Goal: Transaction & Acquisition: Purchase product/service

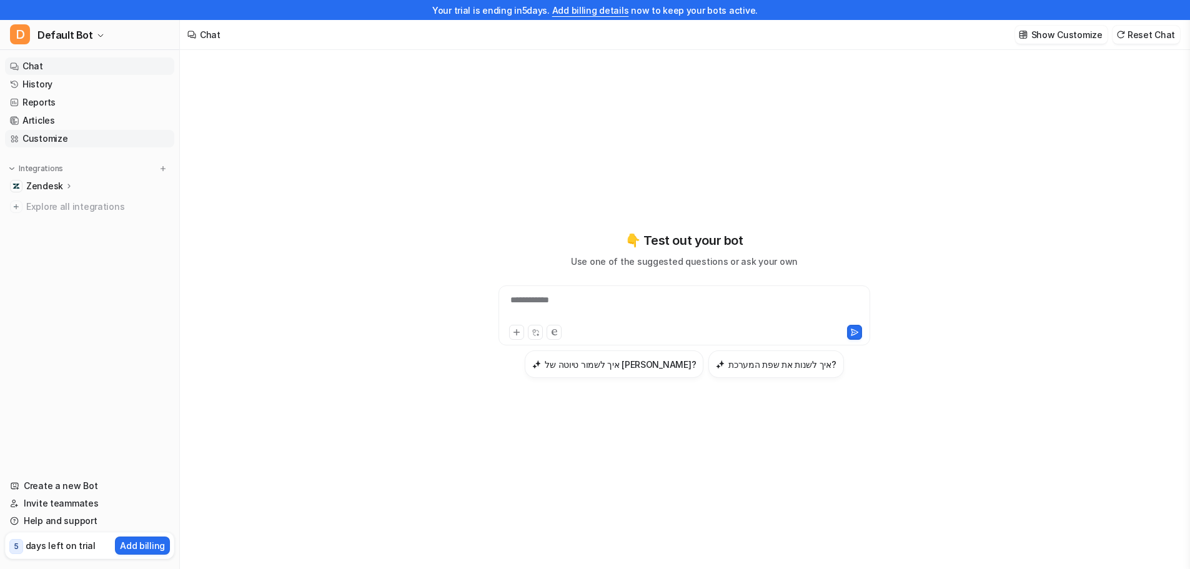
click at [84, 132] on link "Customize" at bounding box center [89, 138] width 169 height 17
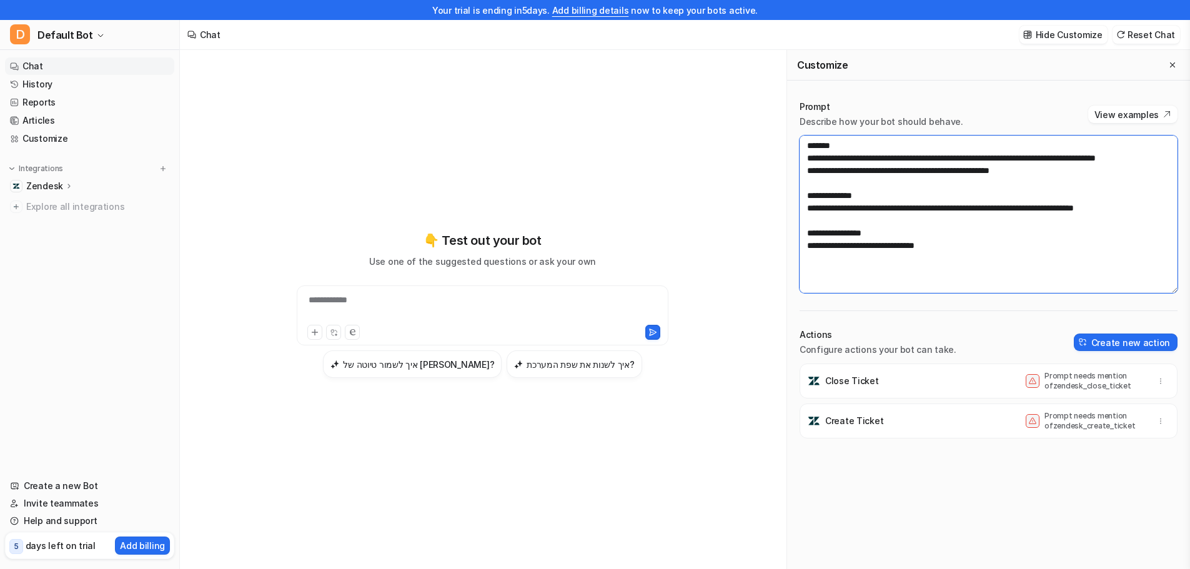
drag, startPoint x: 811, startPoint y: 144, endPoint x: 822, endPoint y: 150, distance: 13.4
click at [822, 150] on textarea "**********" at bounding box center [988, 214] width 378 height 157
drag, startPoint x: 815, startPoint y: 202, endPoint x: 869, endPoint y: 204, distance: 54.4
click at [869, 204] on textarea "**********" at bounding box center [988, 214] width 378 height 157
click at [1168, 63] on icon "Close flyout" at bounding box center [1172, 65] width 9 height 9
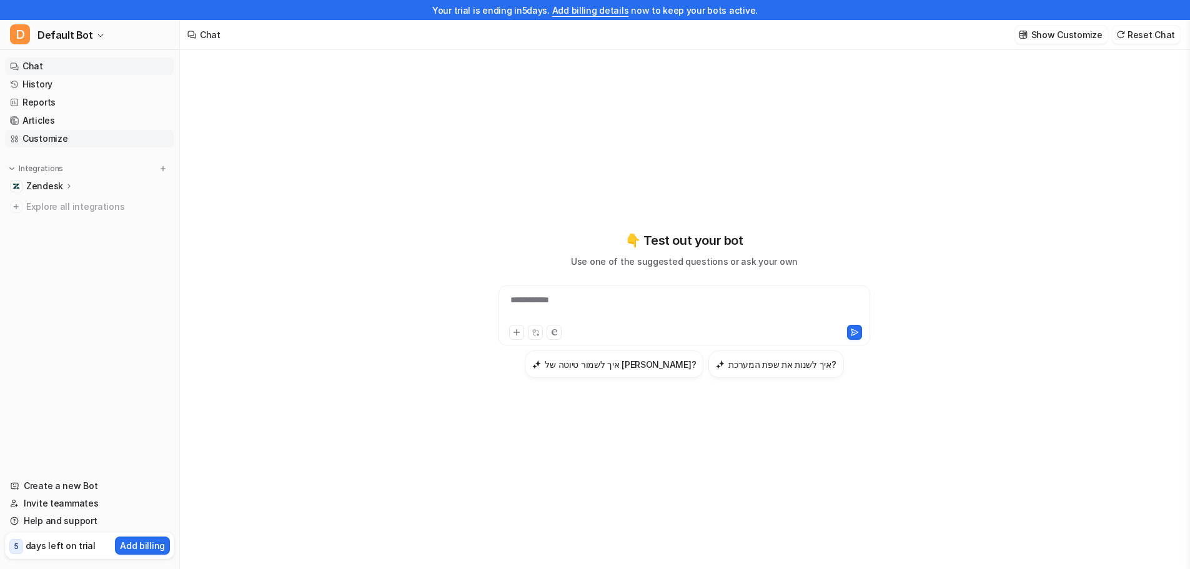
click at [139, 136] on link "Customize" at bounding box center [89, 138] width 169 height 17
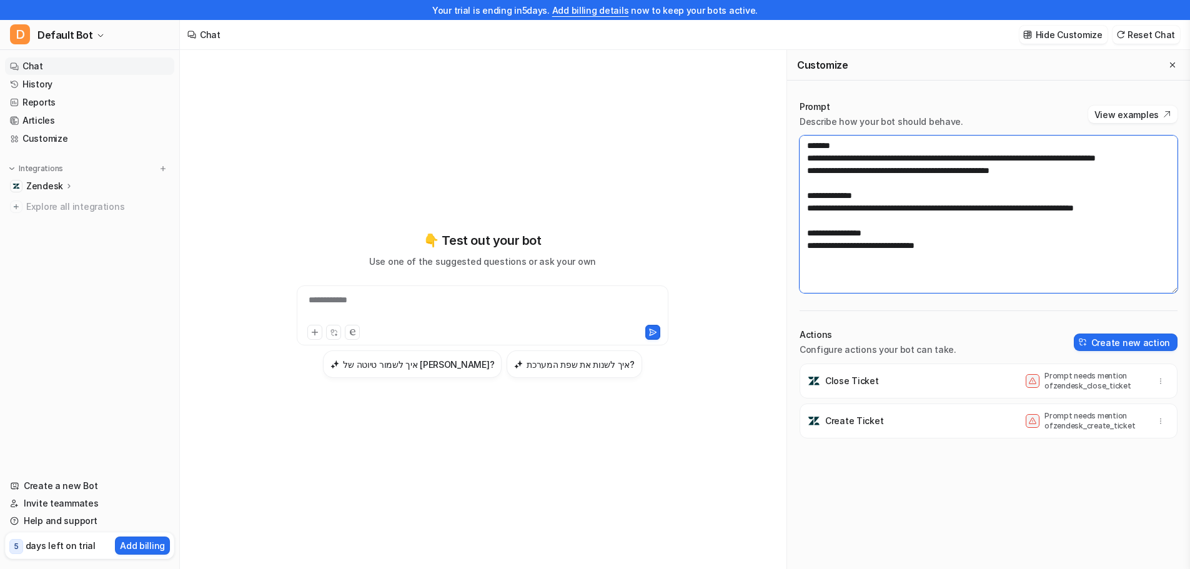
drag, startPoint x: 914, startPoint y: 183, endPoint x: 912, endPoint y: 133, distance: 50.0
click at [912, 133] on div "**********" at bounding box center [988, 197] width 378 height 192
click at [891, 246] on textarea "**********" at bounding box center [988, 214] width 378 height 157
click at [897, 205] on textarea "**********" at bounding box center [988, 214] width 378 height 157
click at [967, 188] on textarea "**********" at bounding box center [988, 214] width 378 height 157
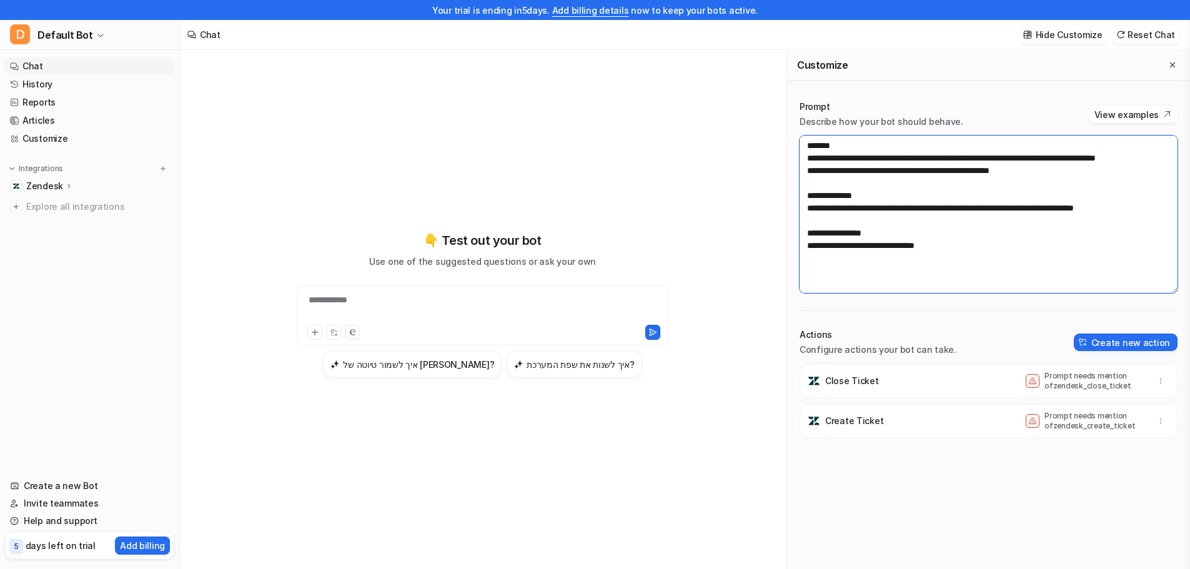
click at [1065, 194] on textarea "**********" at bounding box center [988, 214] width 378 height 157
click at [72, 126] on link "Articles" at bounding box center [89, 120] width 169 height 17
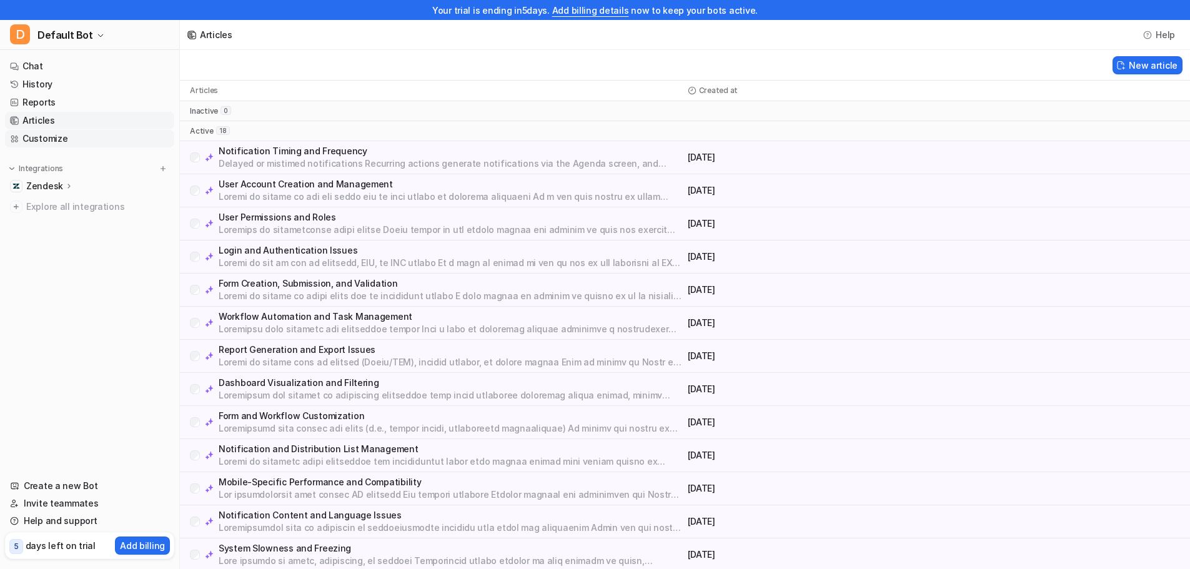
click at [71, 142] on link "Customize" at bounding box center [89, 138] width 169 height 17
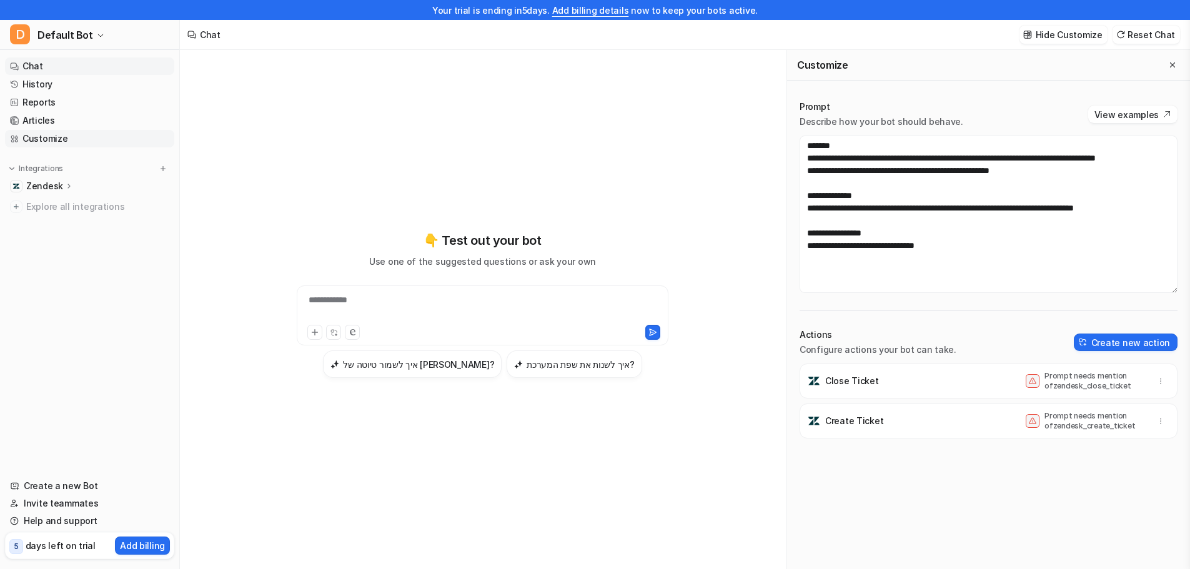
click at [64, 137] on link "Customize" at bounding box center [89, 138] width 169 height 17
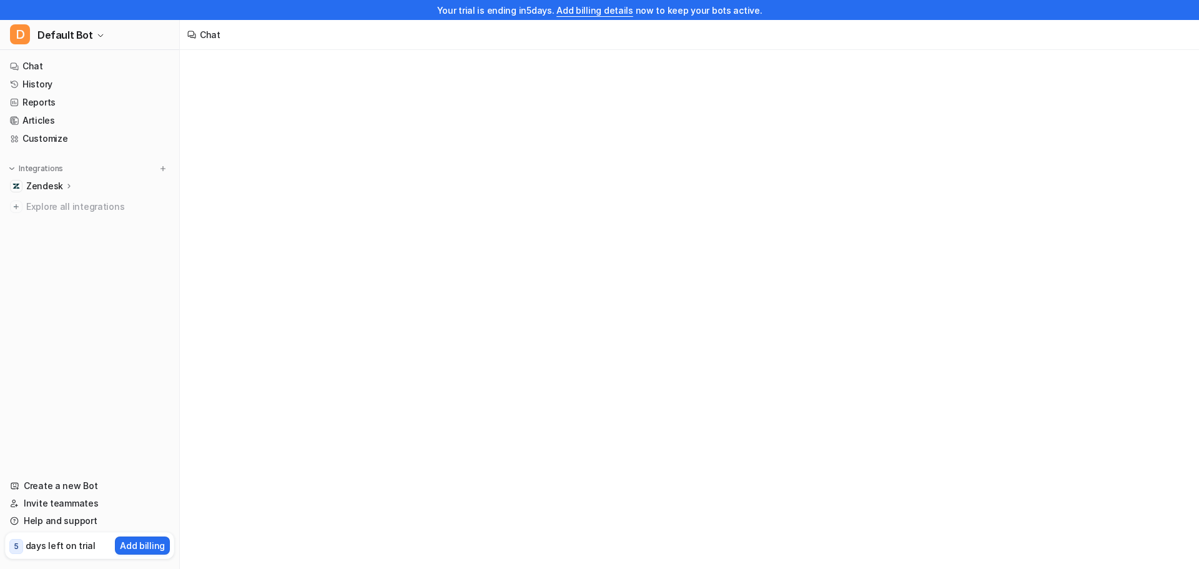
click at [59, 187] on p "Zendesk" at bounding box center [44, 186] width 37 height 12
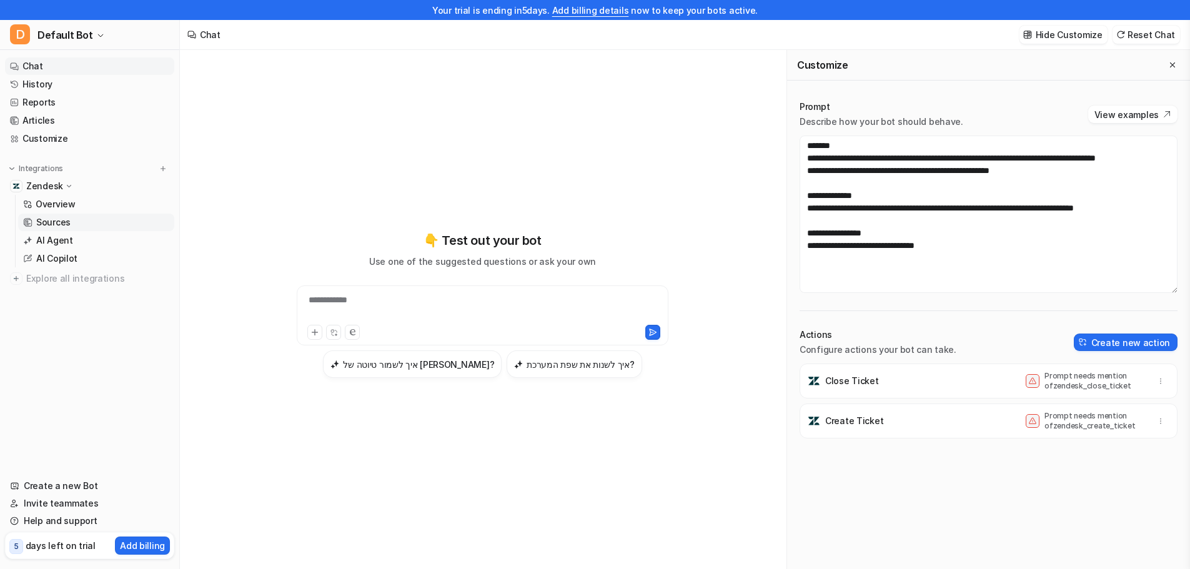
click at [76, 225] on link "Sources" at bounding box center [96, 222] width 156 height 17
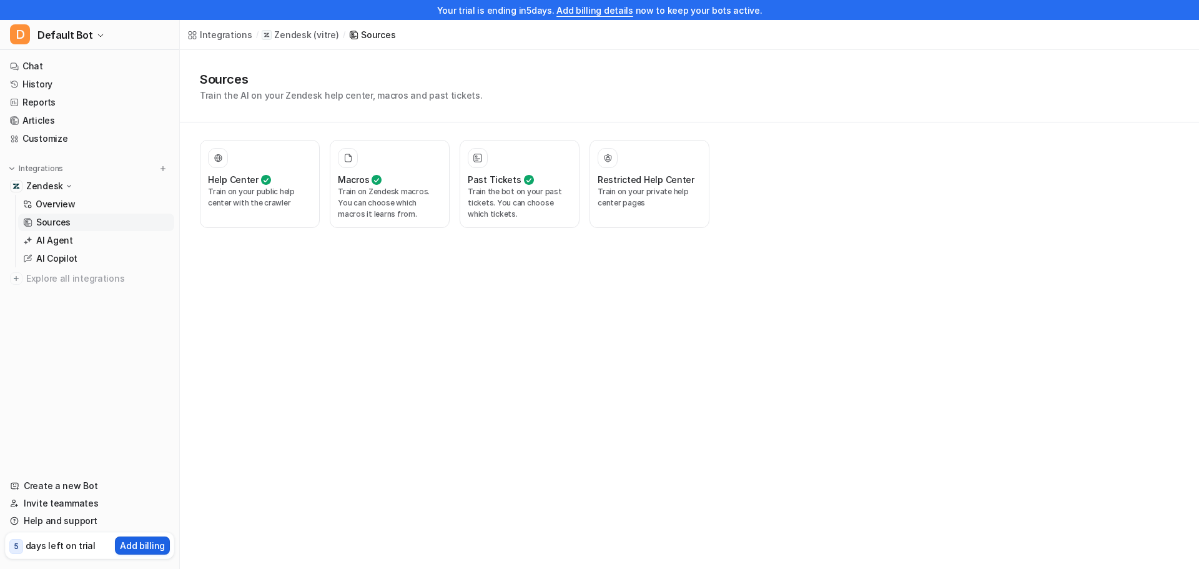
click at [150, 541] on p "Add billing" at bounding box center [142, 545] width 45 height 13
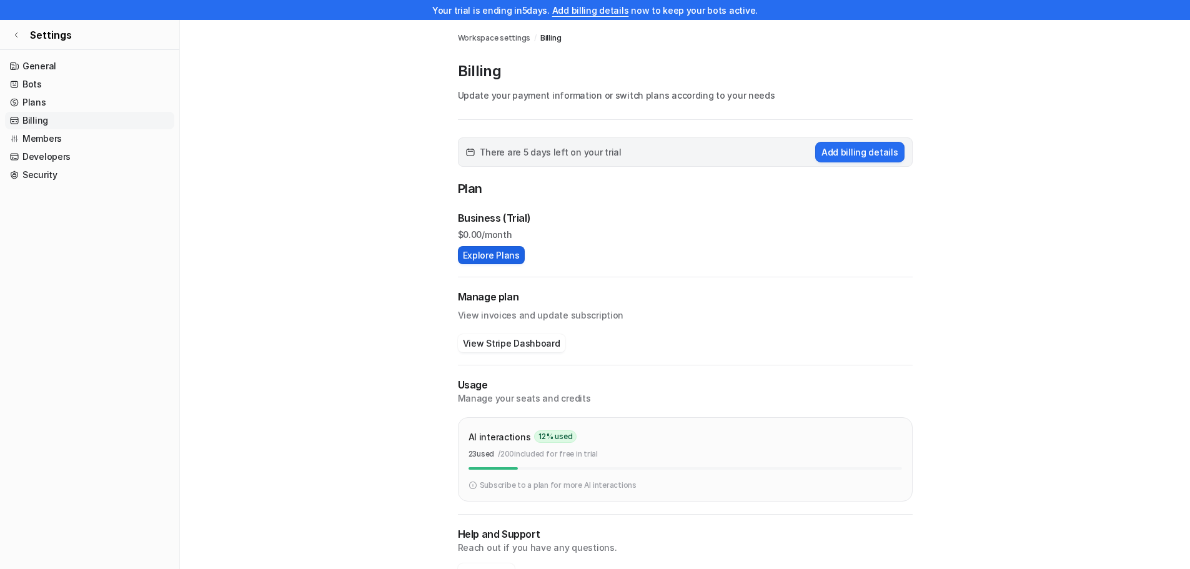
click at [499, 261] on button "Explore Plans" at bounding box center [491, 255] width 67 height 18
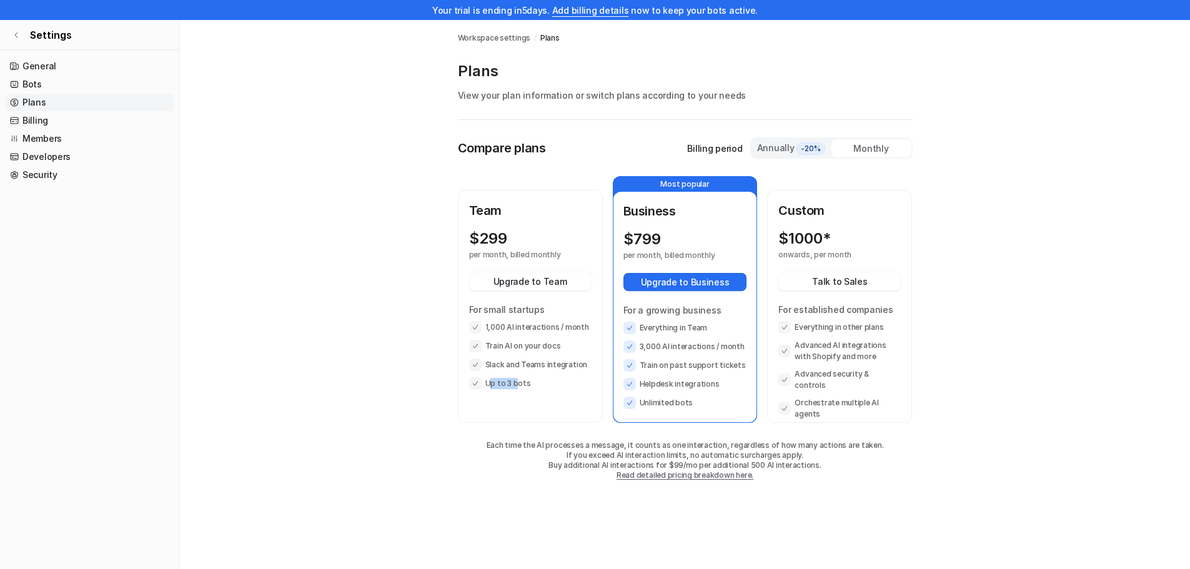
drag, startPoint x: 514, startPoint y: 381, endPoint x: 488, endPoint y: 380, distance: 25.6
click at [488, 380] on li "Up to 3 bots" at bounding box center [530, 383] width 122 height 12
click at [477, 387] on icon at bounding box center [475, 382] width 9 height 9
click at [805, 141] on div "Annually -20%" at bounding box center [791, 148] width 80 height 19
click at [863, 146] on div "Monthly" at bounding box center [871, 148] width 80 height 18
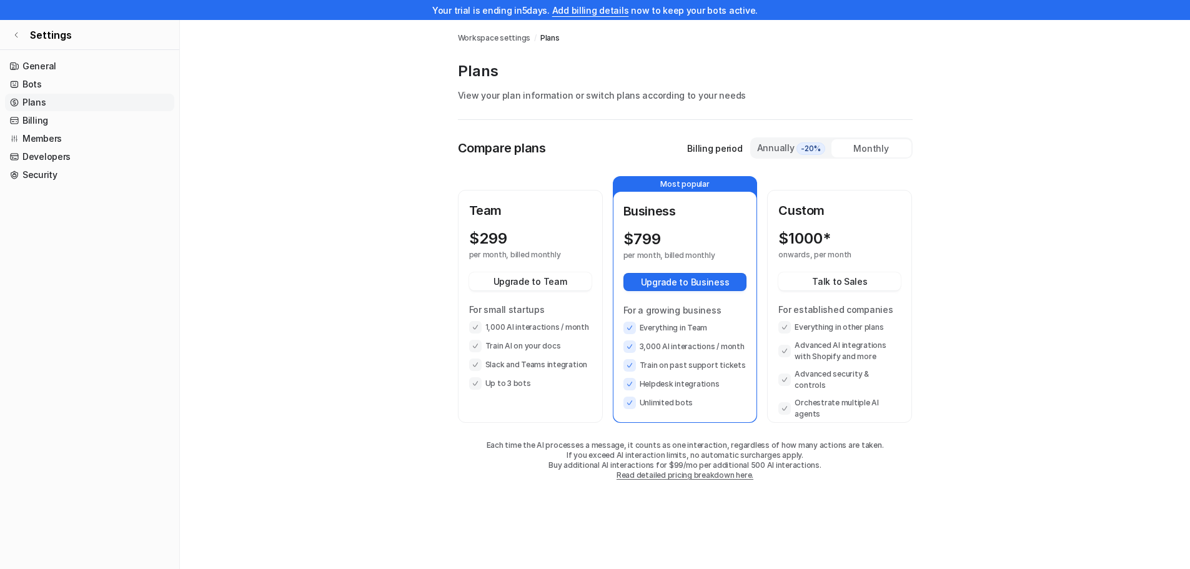
click at [761, 157] on div "Annually -20% Monthly" at bounding box center [831, 147] width 162 height 21
click at [772, 146] on div "Annually -20%" at bounding box center [791, 148] width 70 height 14
drag, startPoint x: 666, startPoint y: 238, endPoint x: 632, endPoint y: 241, distance: 33.9
click at [632, 241] on div "$ 639 20 % off" at bounding box center [673, 238] width 101 height 17
click at [845, 149] on div "Monthly" at bounding box center [871, 148] width 80 height 18
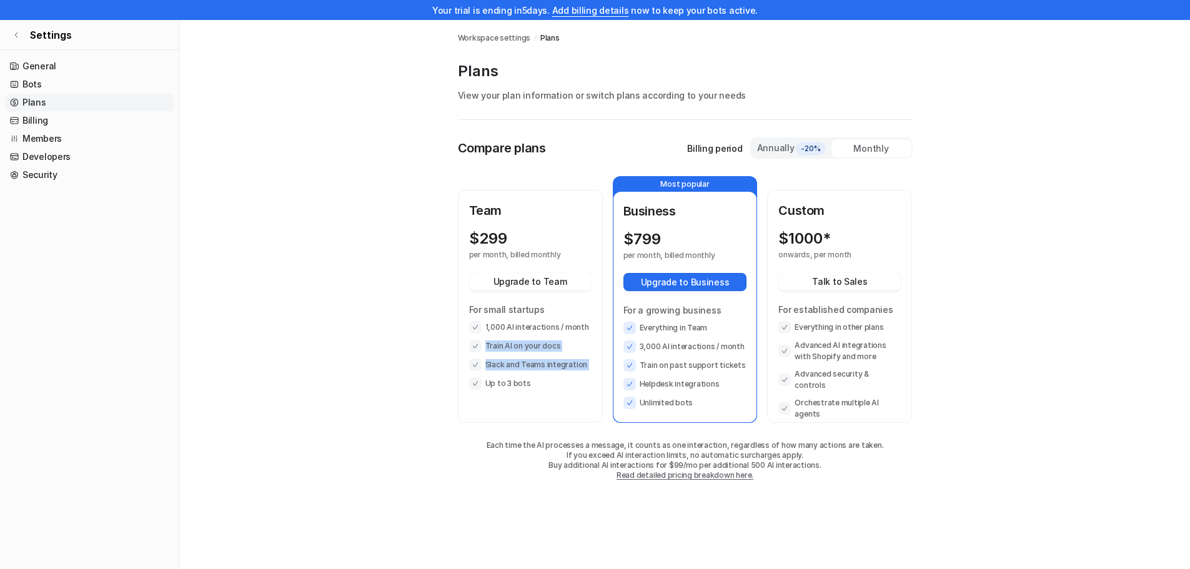
drag, startPoint x: 480, startPoint y: 347, endPoint x: 539, endPoint y: 386, distance: 71.2
click at [539, 386] on ul "1,000 AI interactions / month Train AI on your docs Slack and Teams integration…" at bounding box center [530, 355] width 122 height 69
click at [716, 367] on li "Train on past support tickets" at bounding box center [685, 365] width 124 height 12
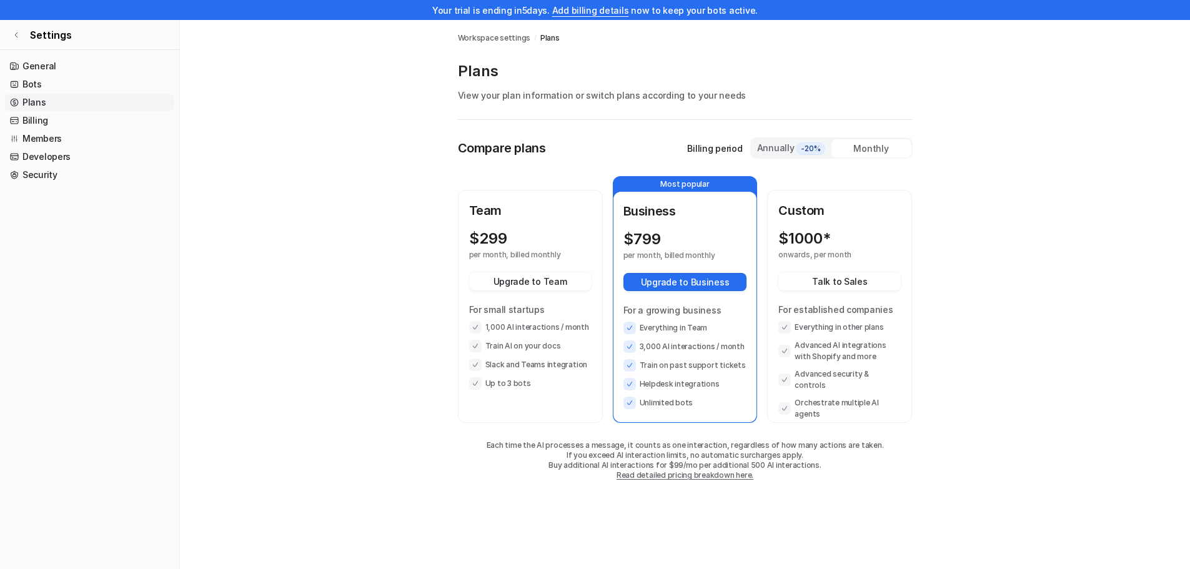
click at [560, 317] on div "For small startups 1,000 AI interactions / month Train AI on your docs Slack an…" at bounding box center [530, 346] width 122 height 87
click at [543, 312] on p "For small startups" at bounding box center [530, 309] width 122 height 13
click at [533, 267] on div "$ 299 per month, billed monthly Upgrade to Team For small startups 1,000 AI int…" at bounding box center [530, 310] width 122 height 160
click at [532, 220] on div "Team $ 299 per month, billed monthly Upgrade to Team For small startups 1,000 A…" at bounding box center [530, 295] width 122 height 189
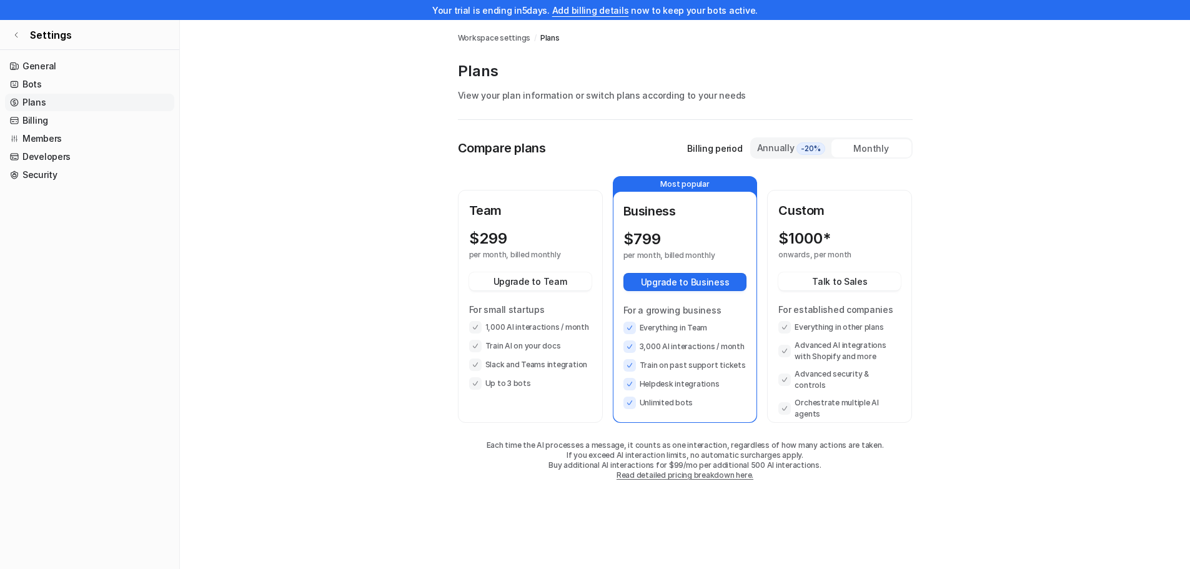
click at [541, 218] on p "Team" at bounding box center [530, 210] width 122 height 19
click at [703, 230] on div "$ 799" at bounding box center [673, 238] width 101 height 17
click at [834, 237] on div "$ 1000*" at bounding box center [828, 238] width 100 height 17
click at [829, 238] on p "$ 1000*" at bounding box center [804, 238] width 52 height 17
click at [664, 397] on li "Unlimited bots" at bounding box center [685, 403] width 124 height 12
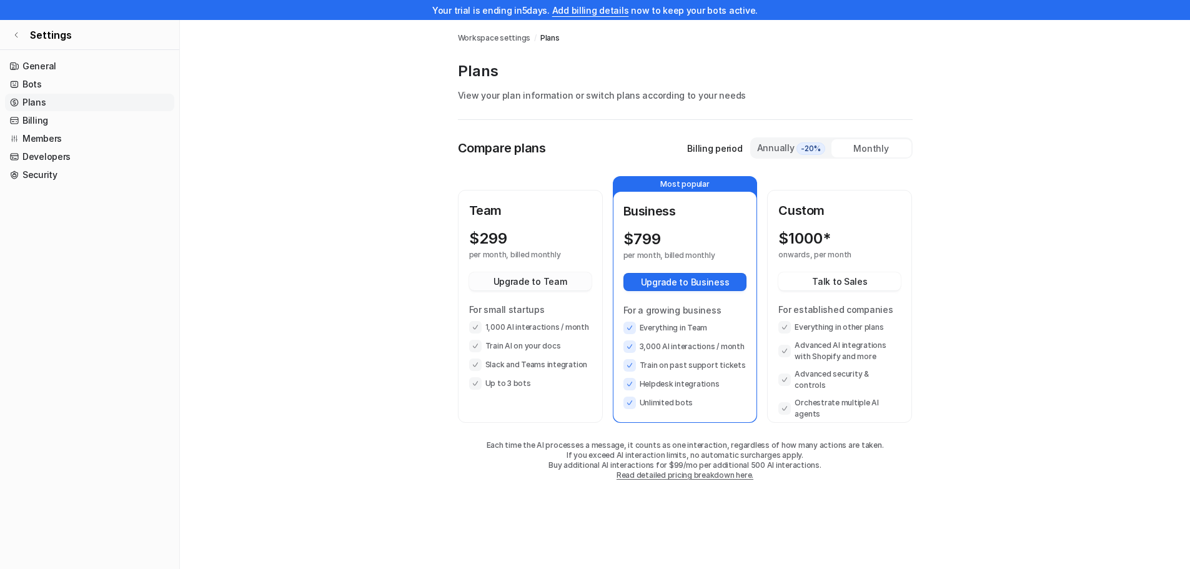
click at [540, 285] on button "Upgrade to Team" at bounding box center [530, 281] width 122 height 18
click at [555, 224] on div "Team $ 299 per month, billed monthly Upgrade to Team For small startups 1,000 A…" at bounding box center [530, 295] width 122 height 189
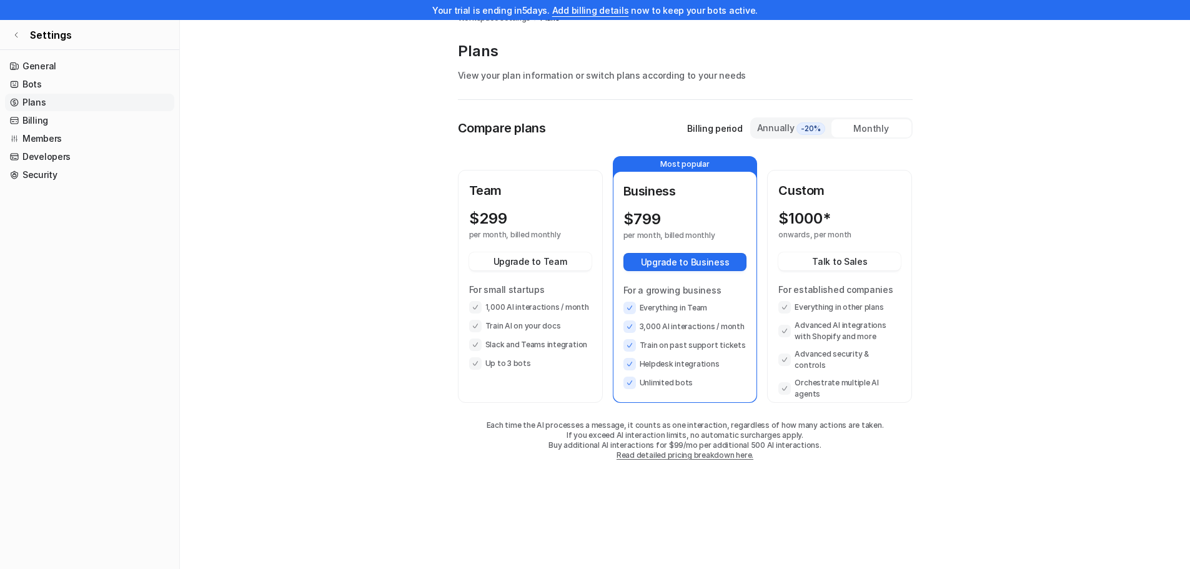
click at [585, 380] on div "Team $ 299 per month, billed monthly Upgrade to Team For small startups 1,000 A…" at bounding box center [530, 286] width 142 height 230
click at [582, 348] on li "Slack and Teams integration" at bounding box center [530, 344] width 122 height 12
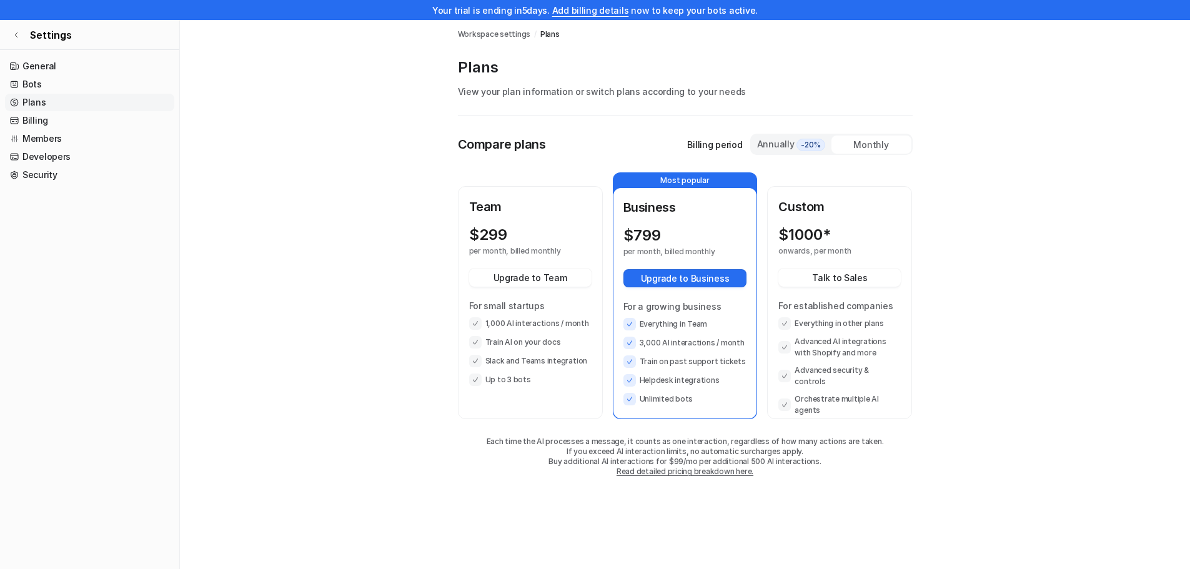
scroll to position [0, 0]
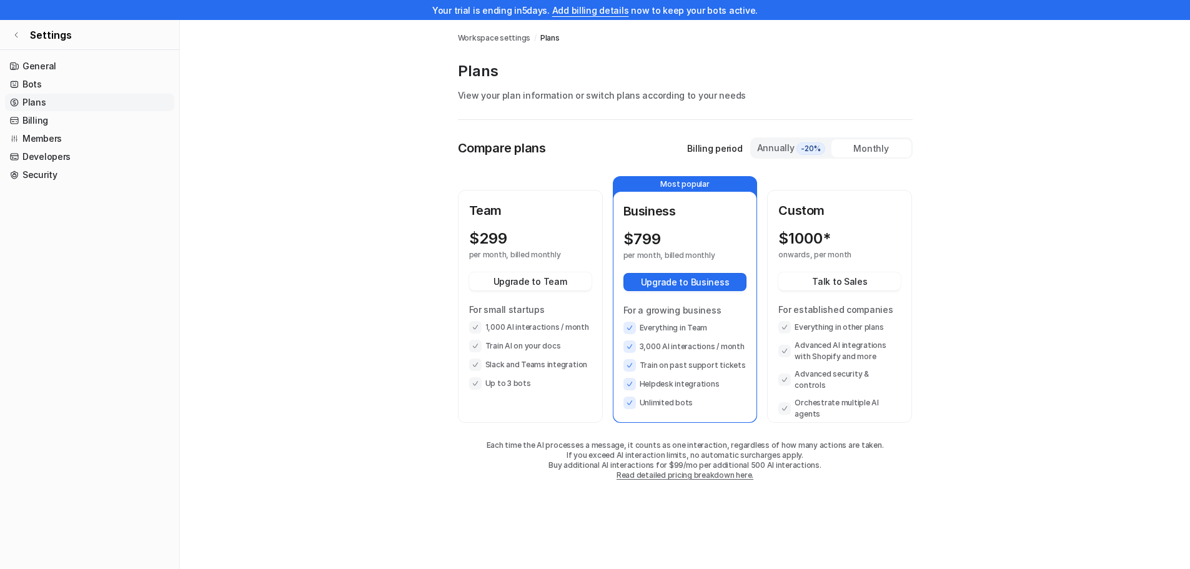
click at [278, 63] on main "Workspace settings / Plans Plans View your plan information or switch plans acc…" at bounding box center [685, 262] width 1010 height 485
click at [612, 14] on link "Add billing details" at bounding box center [590, 10] width 77 height 11
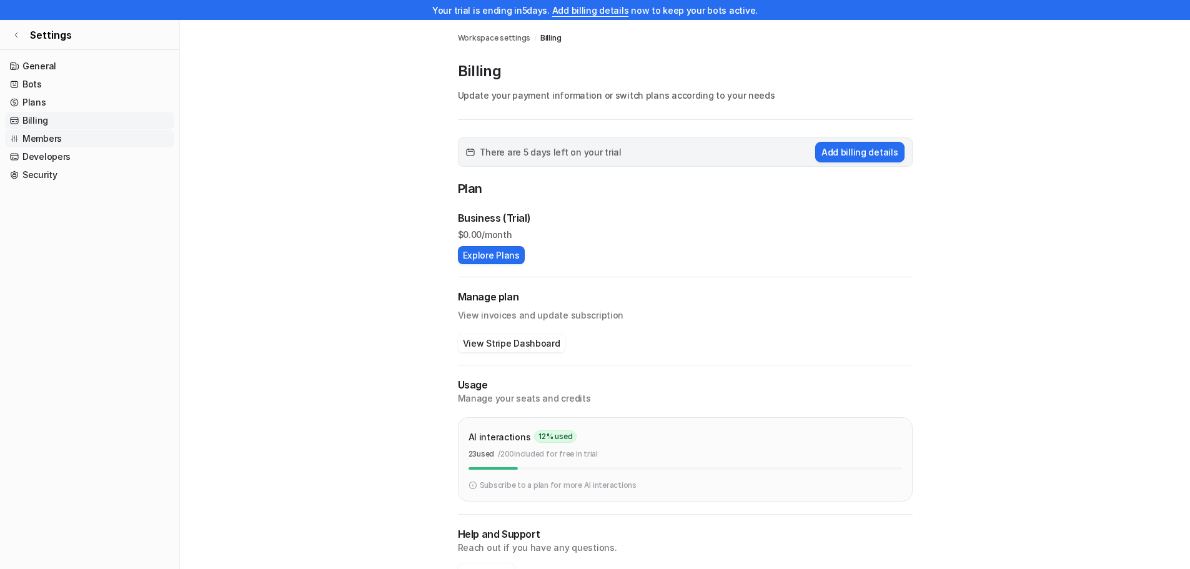
click at [54, 140] on link "Members" at bounding box center [89, 138] width 169 height 17
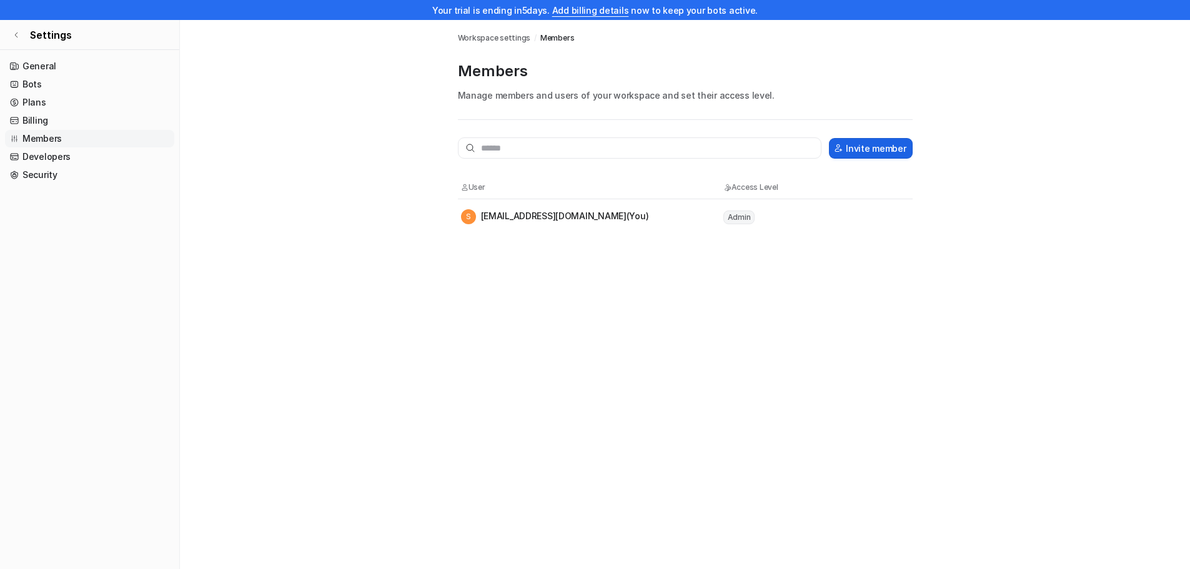
click at [885, 152] on button "Invite member" at bounding box center [870, 148] width 83 height 21
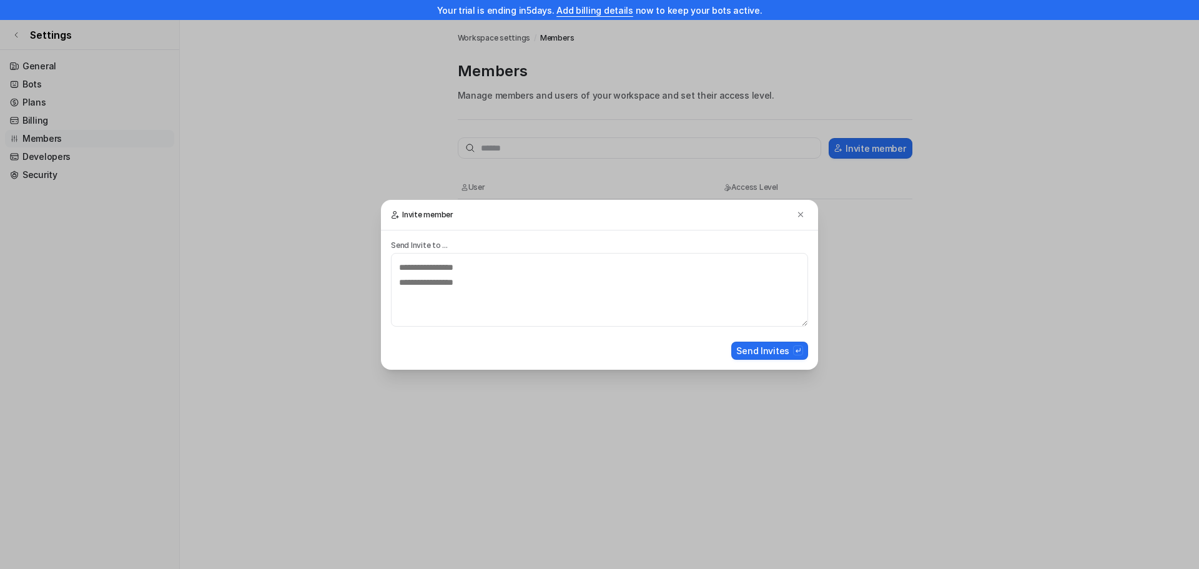
click at [540, 242] on p "Send Invite to ..." at bounding box center [599, 245] width 417 height 10
click at [508, 285] on textarea at bounding box center [599, 290] width 417 height 74
click at [798, 215] on img at bounding box center [800, 214] width 9 height 9
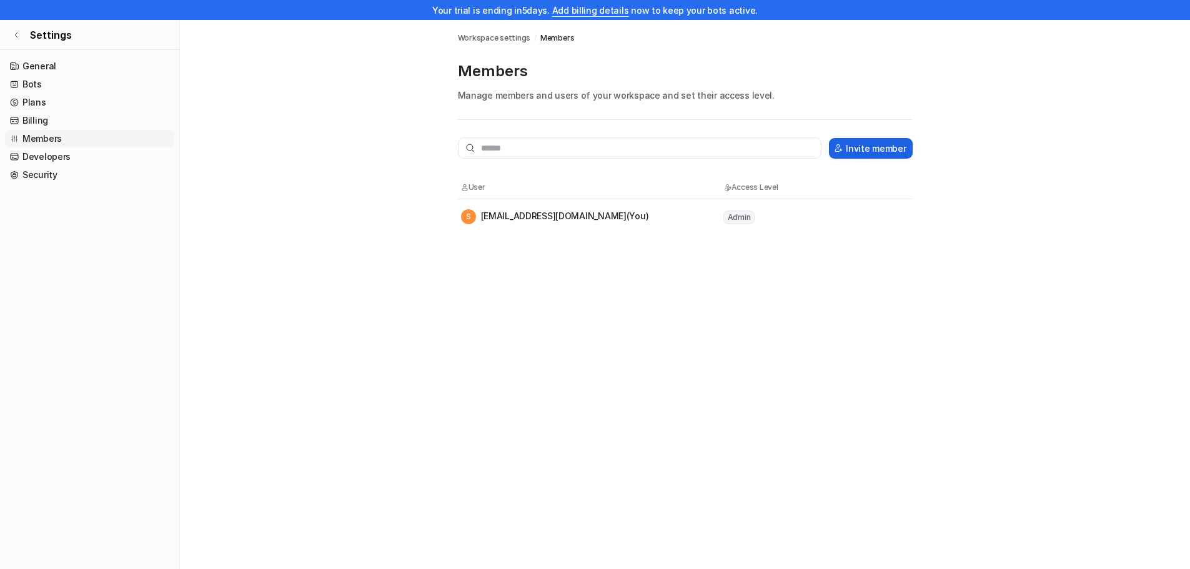
click at [853, 151] on button "Invite member" at bounding box center [870, 148] width 83 height 21
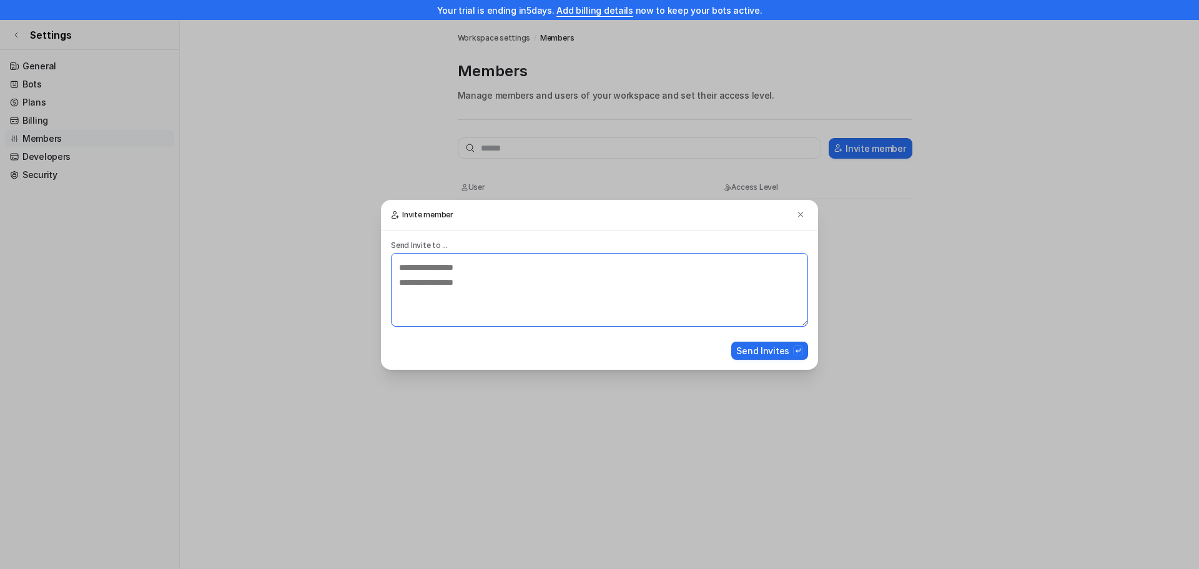
click at [448, 284] on textarea at bounding box center [599, 290] width 417 height 74
type textarea "*"
type textarea "**********"
click at [760, 346] on button "Send Invites" at bounding box center [769, 351] width 77 height 18
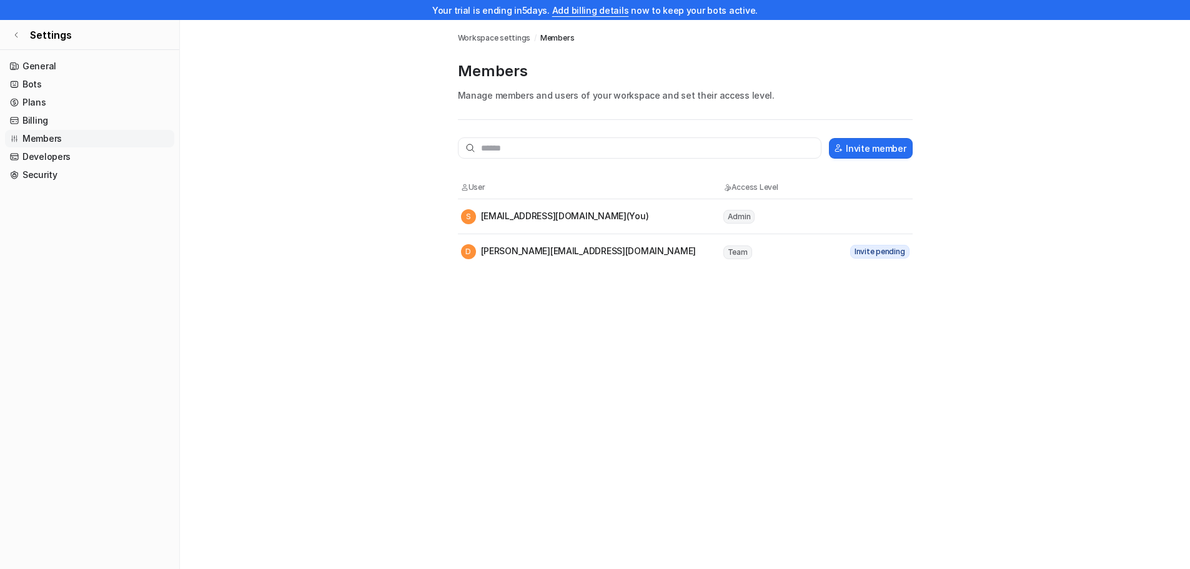
click at [67, 142] on link "Members" at bounding box center [89, 138] width 169 height 17
click at [67, 152] on link "Developers" at bounding box center [89, 156] width 169 height 17
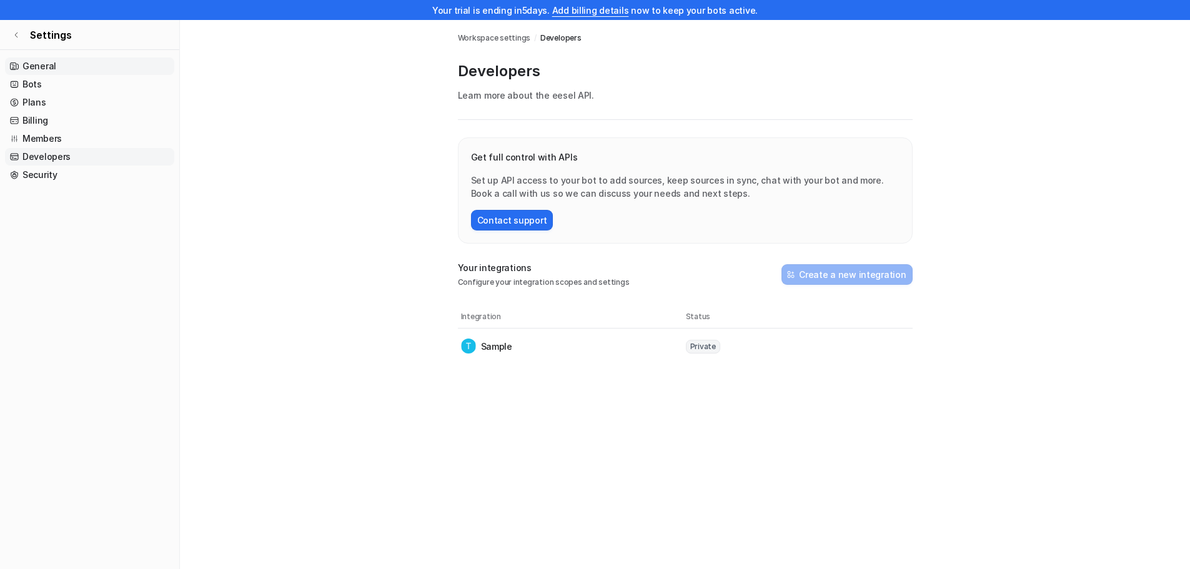
click at [79, 69] on link "General" at bounding box center [89, 65] width 169 height 17
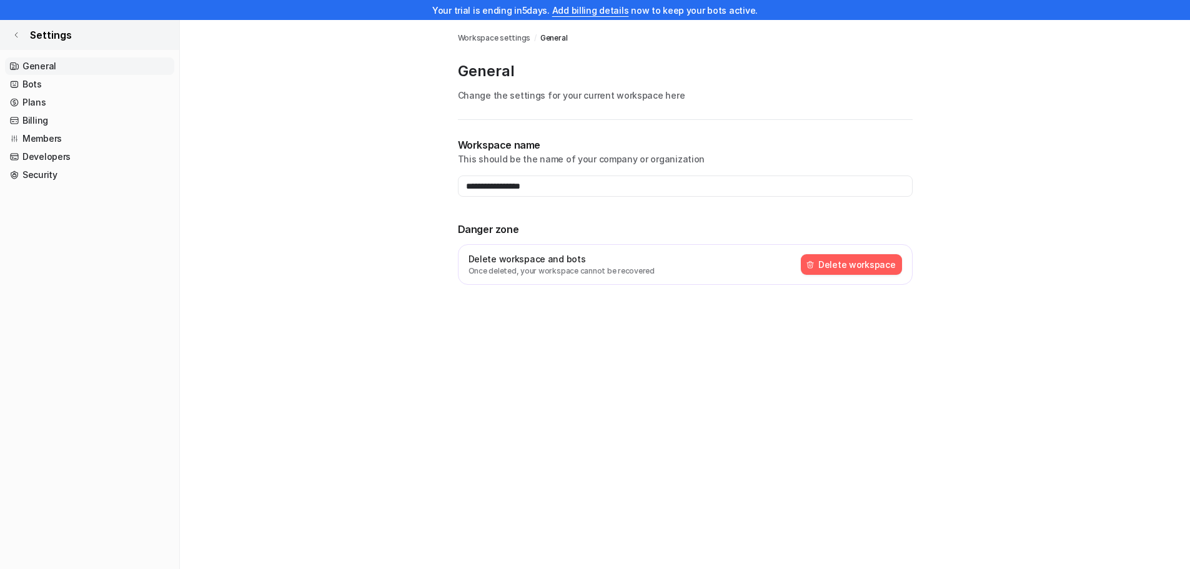
click at [20, 31] on link "Settings" at bounding box center [89, 35] width 179 height 30
click at [17, 35] on icon at bounding box center [15, 34] width 7 height 7
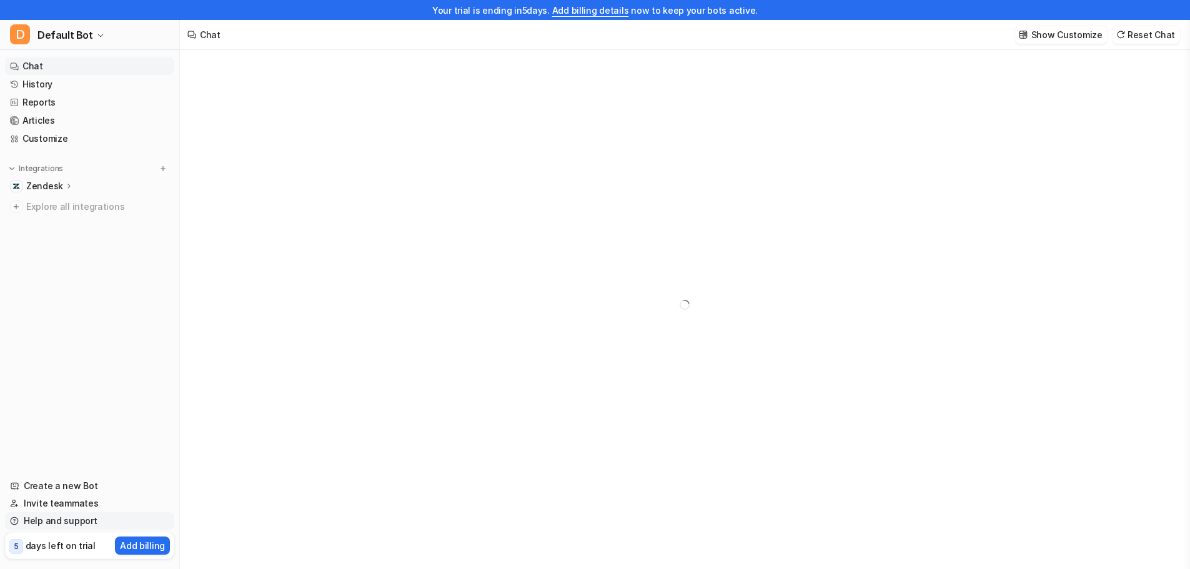
type textarea "**********"
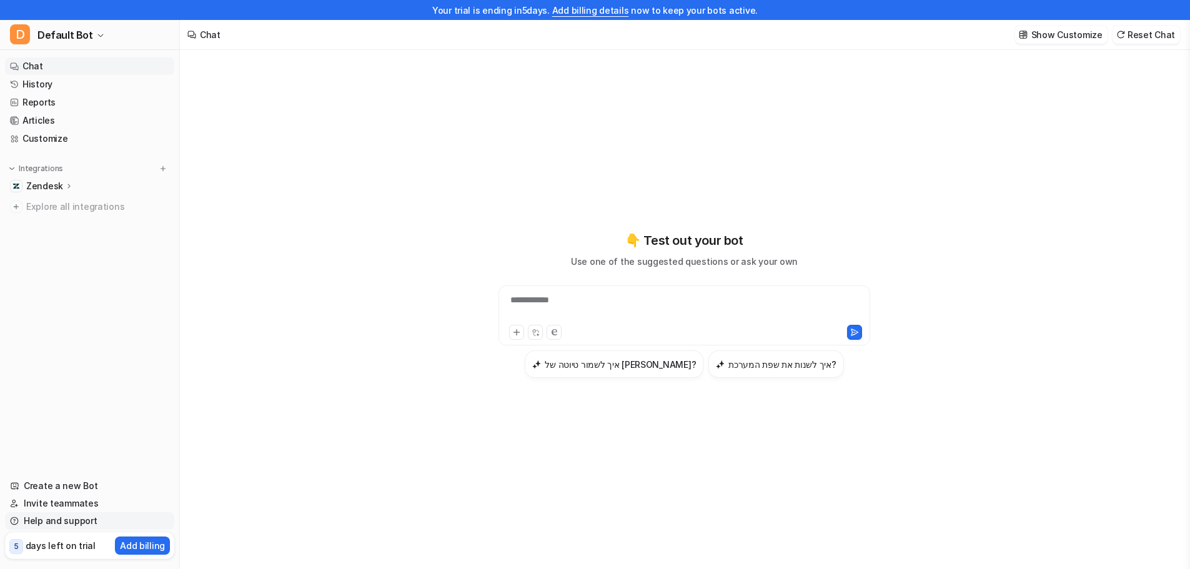
click at [69, 518] on link "Help and support" at bounding box center [89, 520] width 169 height 17
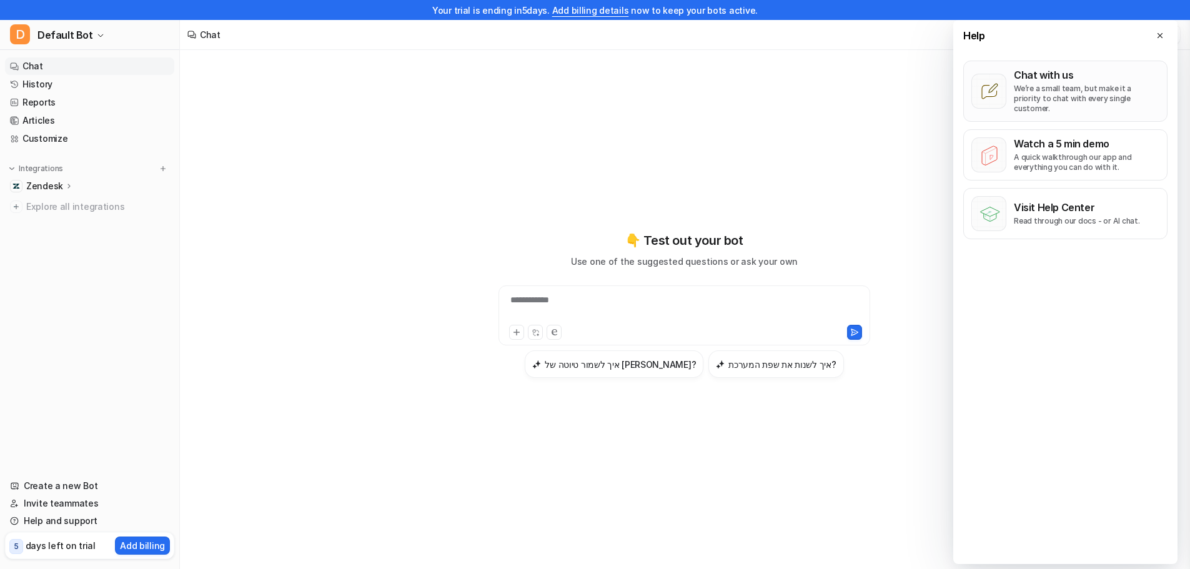
click at [1134, 96] on p "We’re a small team, but make it a priority to chat with every single customer." at bounding box center [1087, 99] width 146 height 30
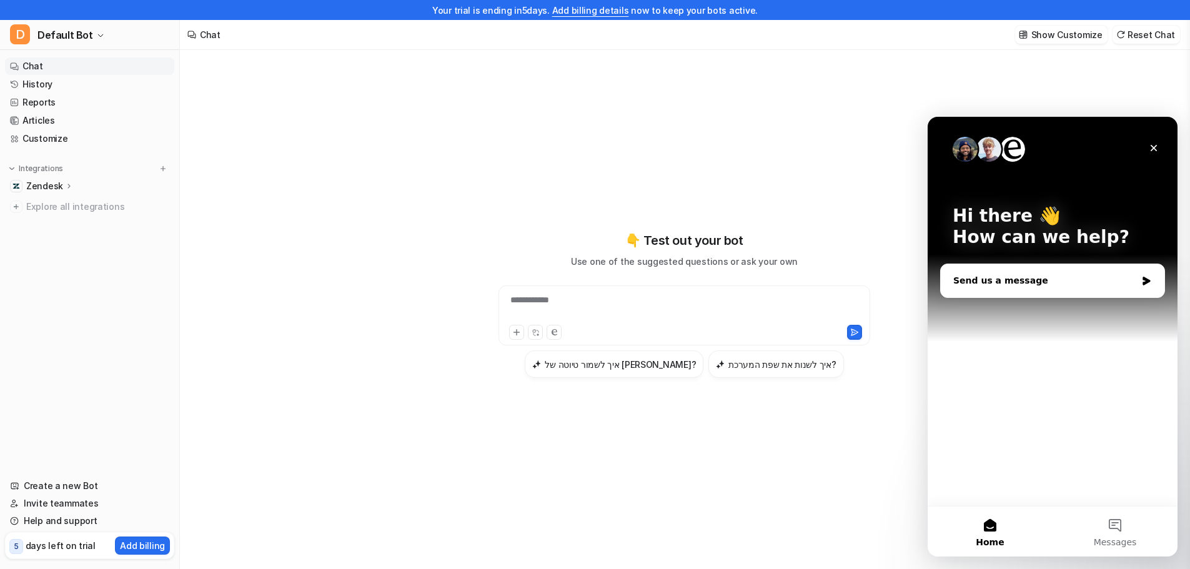
click at [1046, 285] on div "Send us a message" at bounding box center [1044, 280] width 183 height 13
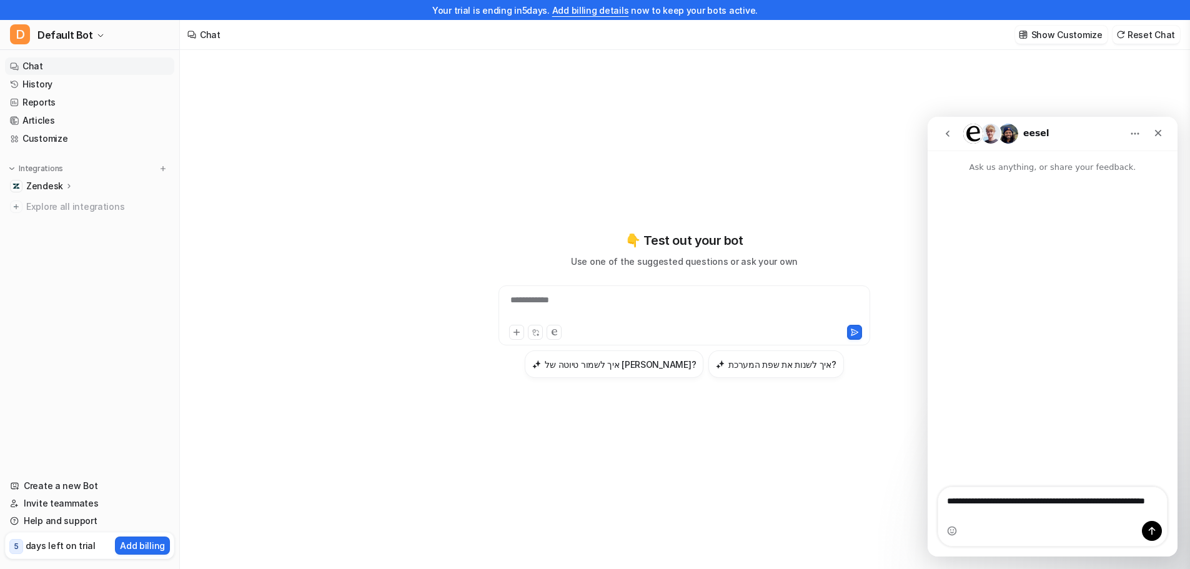
type textarea "**********"
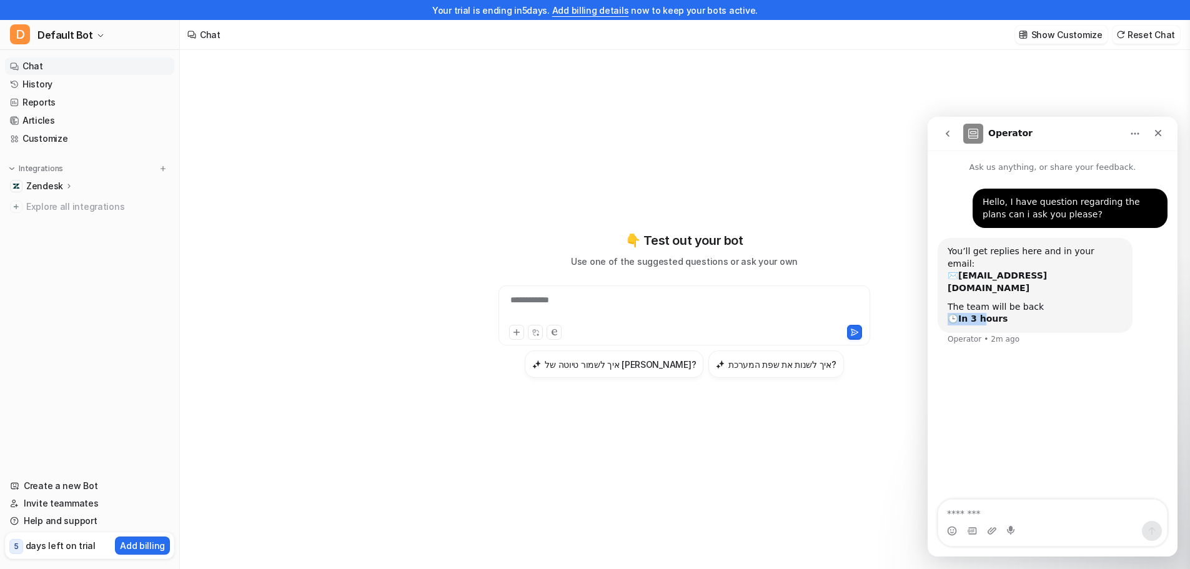
drag, startPoint x: 982, startPoint y: 299, endPoint x: 941, endPoint y: 296, distance: 41.3
click at [941, 296] on div "You’ll get replies here and in your email: ✉️ sagi@vitre.io The team will be ba…" at bounding box center [1034, 285] width 195 height 95
click at [137, 545] on p "Add billing" at bounding box center [142, 545] width 45 height 13
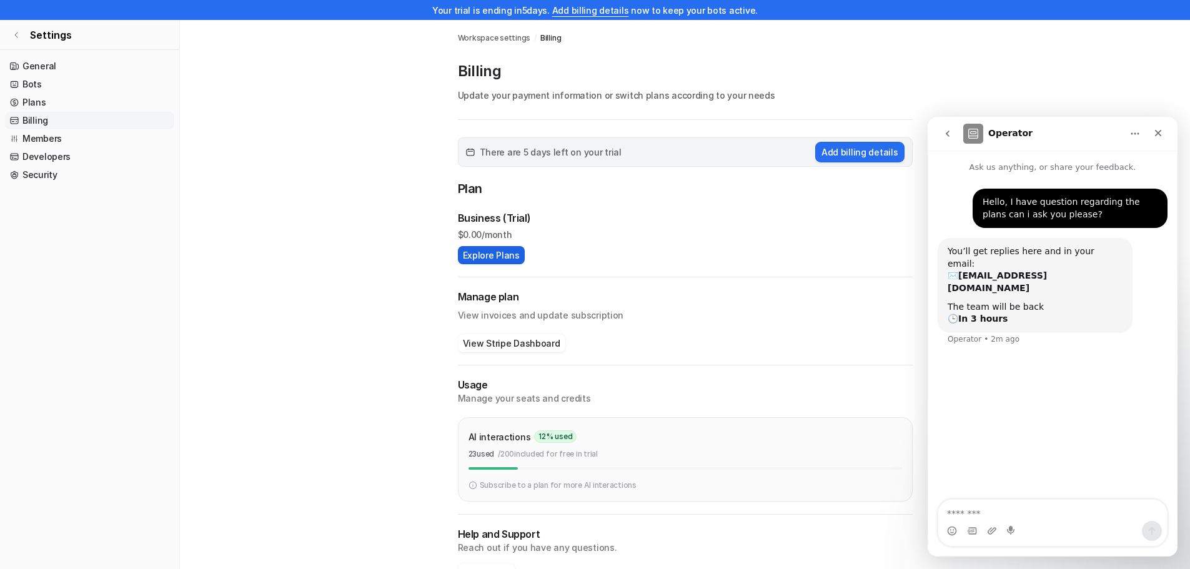
click at [485, 260] on button "Explore Plans" at bounding box center [491, 255] width 67 height 18
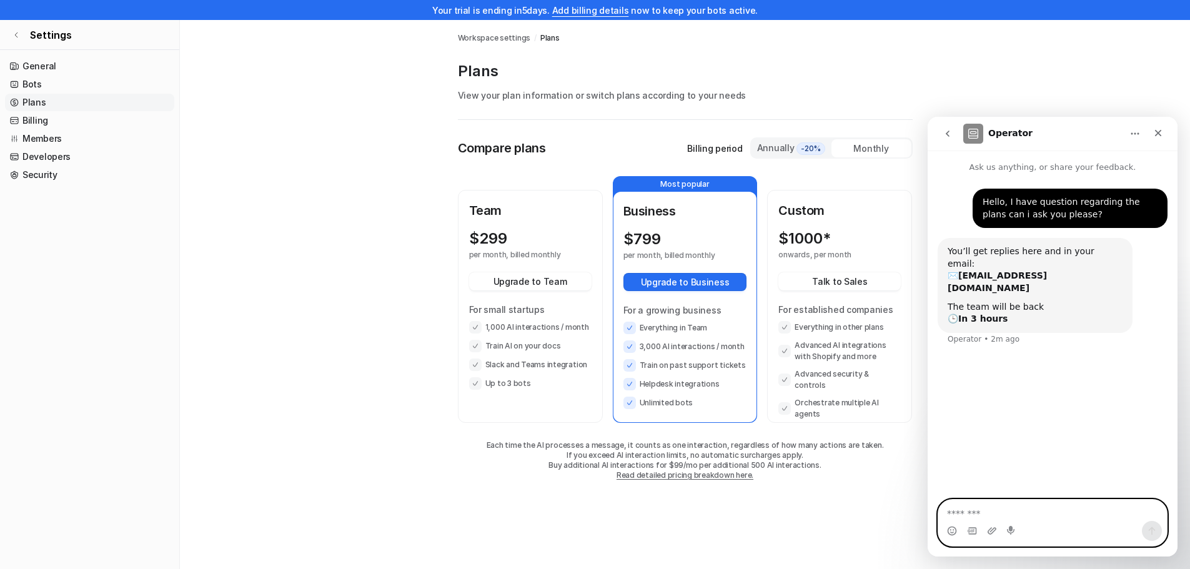
click at [994, 508] on textarea "Message…" at bounding box center [1052, 510] width 229 height 21
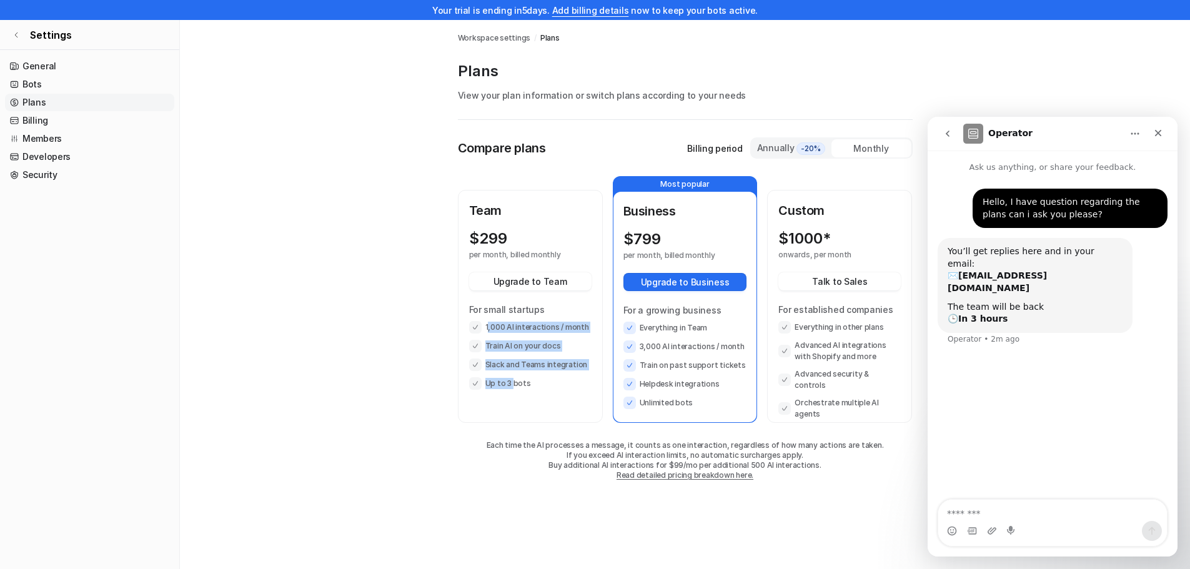
drag, startPoint x: 488, startPoint y: 322, endPoint x: 512, endPoint y: 382, distance: 63.9
click at [512, 382] on ul "1,000 AI interactions / month Train AI on your docs Slack and Teams integration…" at bounding box center [530, 355] width 122 height 69
click at [518, 392] on div "Team $ 299 per month, billed monthly Upgrade to Team For small startups 1,000 A…" at bounding box center [530, 306] width 142 height 230
drag, startPoint x: 532, startPoint y: 388, endPoint x: 475, endPoint y: 324, distance: 86.2
click at [475, 324] on ul "1,000 AI interactions / month Train AI on your docs Slack and Teams integration…" at bounding box center [530, 355] width 122 height 69
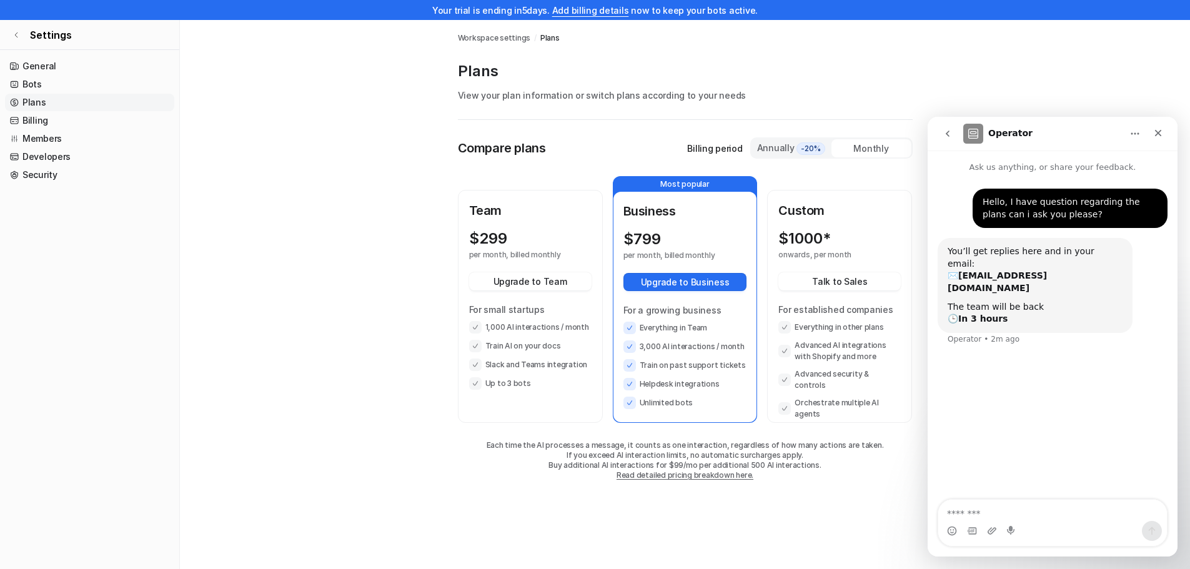
click at [480, 324] on div at bounding box center [475, 327] width 12 height 12
drag, startPoint x: 485, startPoint y: 325, endPoint x: 557, endPoint y: 390, distance: 97.3
click at [557, 390] on div "Team $ 299 per month, billed monthly Upgrade to Team For small startups 1,000 A…" at bounding box center [530, 306] width 142 height 230
copy ul "1,000 AI interactions / month Train AI on your docs Slack and Teams integration…"
click at [1067, 526] on div "Intercom messenger" at bounding box center [1052, 531] width 229 height 20
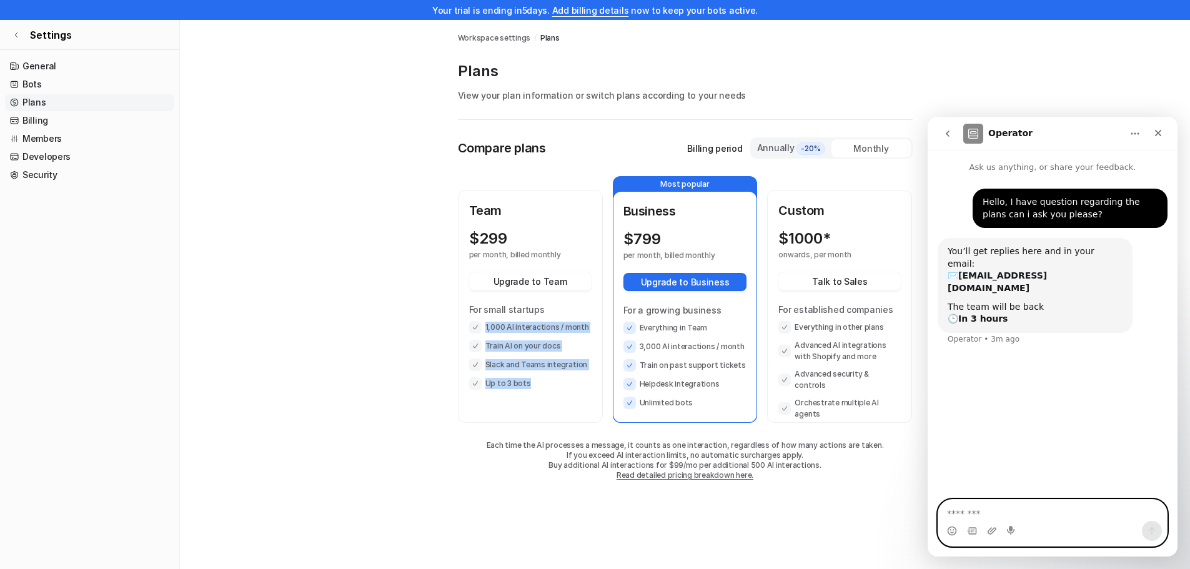
click at [1067, 517] on textarea "Message…" at bounding box center [1052, 510] width 229 height 21
paste textarea "**********"
type textarea "**********"
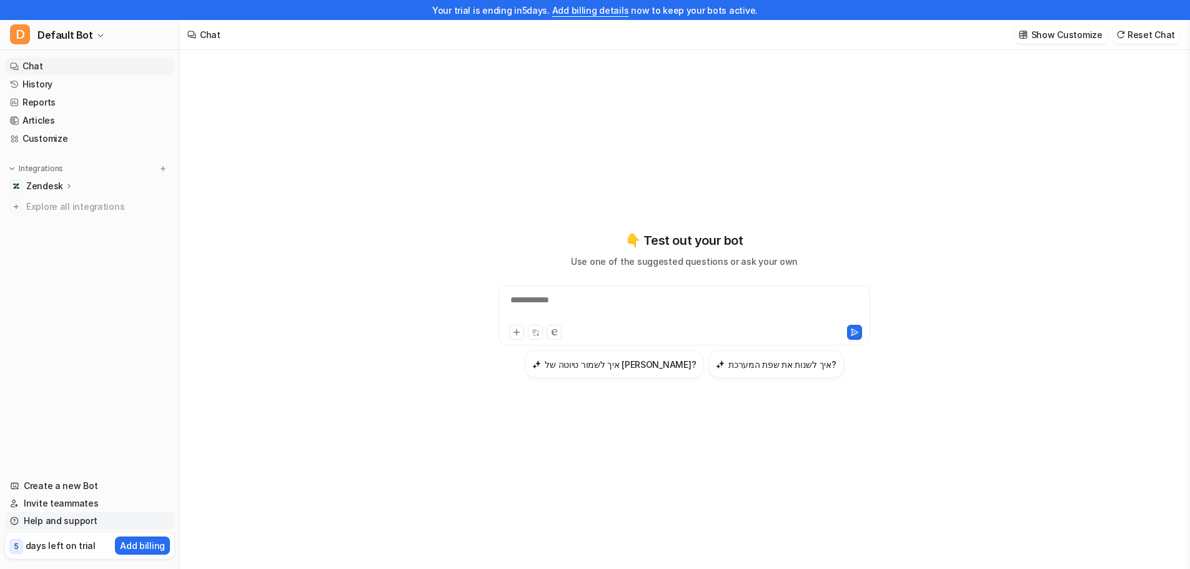
click at [61, 525] on link "Help and support" at bounding box center [89, 520] width 169 height 17
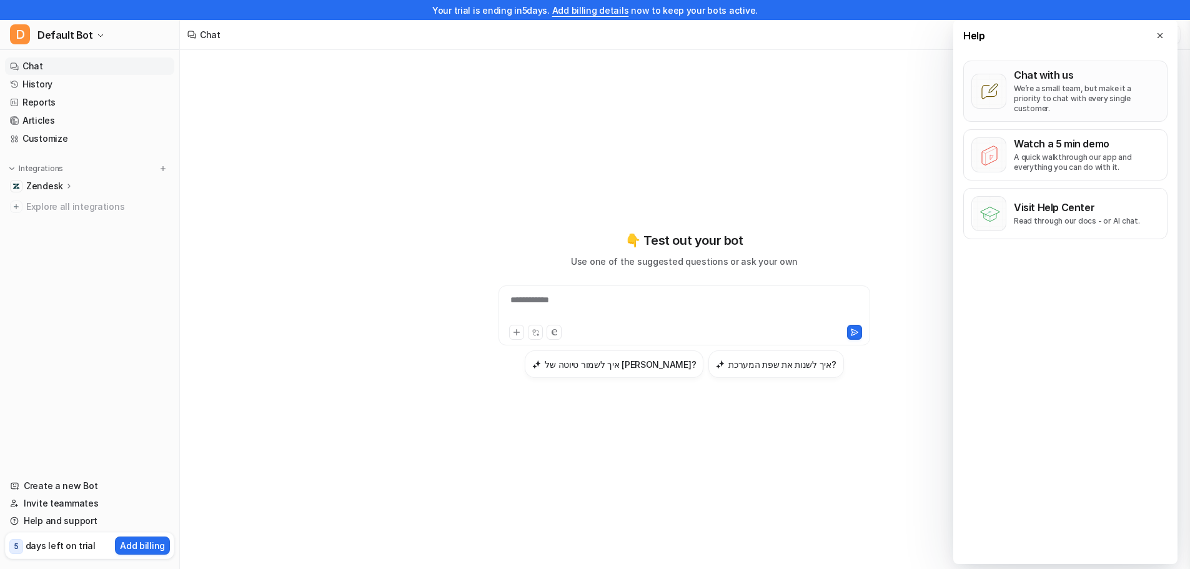
click at [1059, 93] on p "We’re a small team, but make it a priority to chat with every single customer." at bounding box center [1087, 99] width 146 height 30
